Goal: Obtain resource: Obtain resource

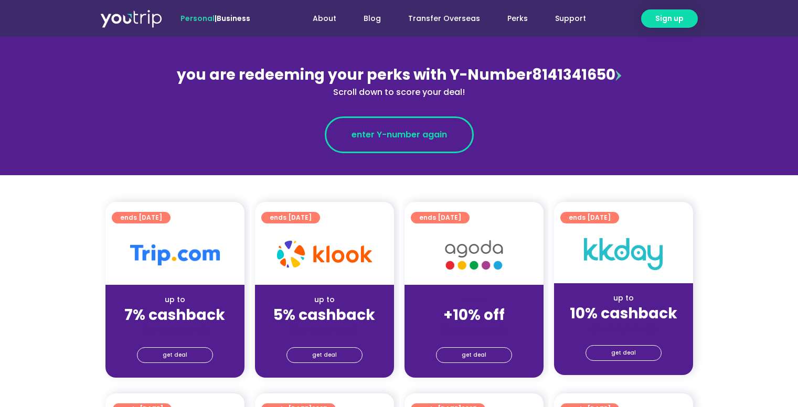
click at [340, 151] on link "enter Y-number again" at bounding box center [399, 135] width 149 height 37
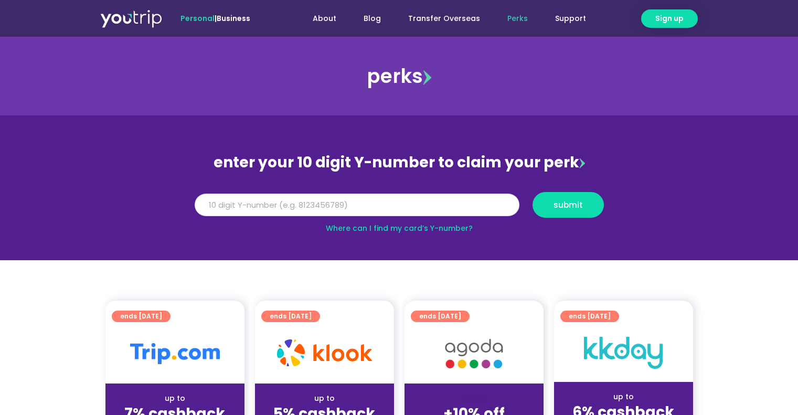
click at [343, 202] on input "Y Number" at bounding box center [357, 205] width 325 height 23
click at [343, 202] on input "8141" at bounding box center [357, 205] width 325 height 23
type input "8141341650"
click at [569, 206] on span "submit" at bounding box center [568, 205] width 29 height 8
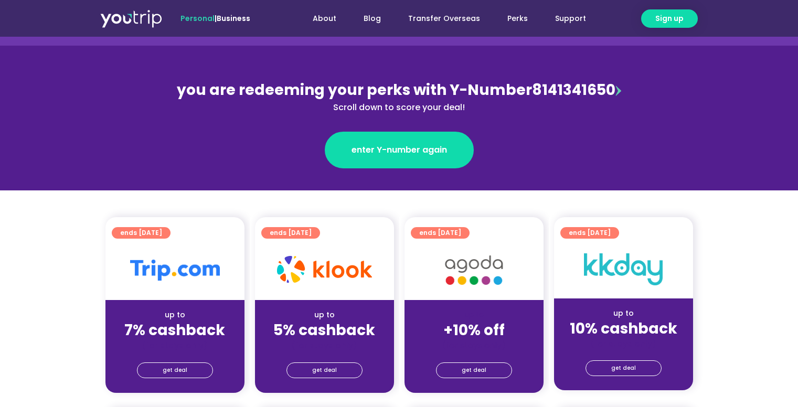
scroll to position [97, 0]
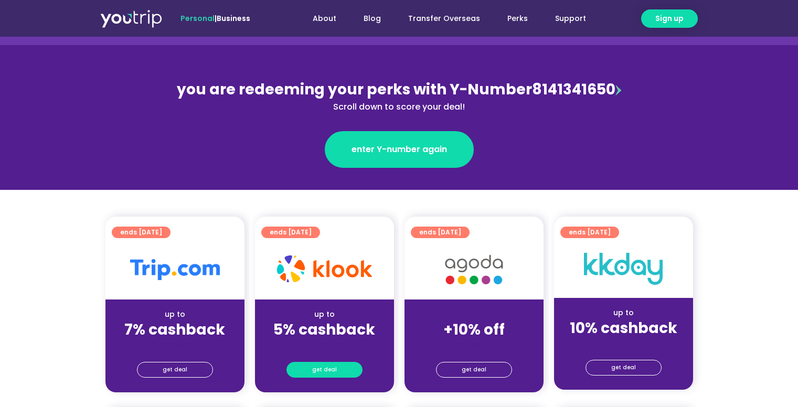
click at [317, 367] on span "get deal" at bounding box center [324, 370] width 25 height 15
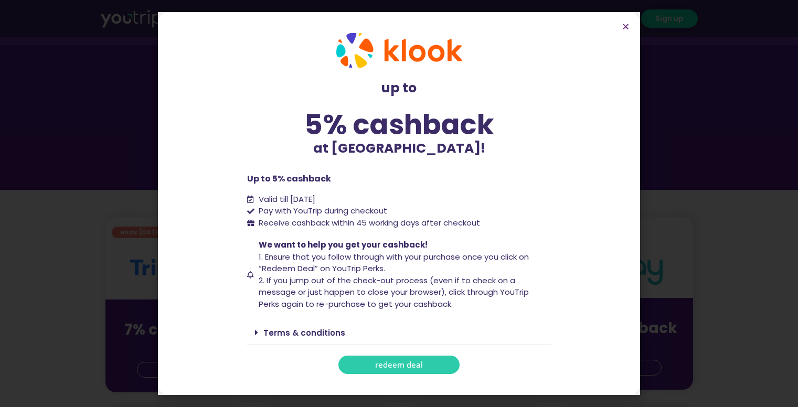
click at [407, 359] on link "redeem deal" at bounding box center [399, 365] width 121 height 18
